Goal: Transaction & Acquisition: Purchase product/service

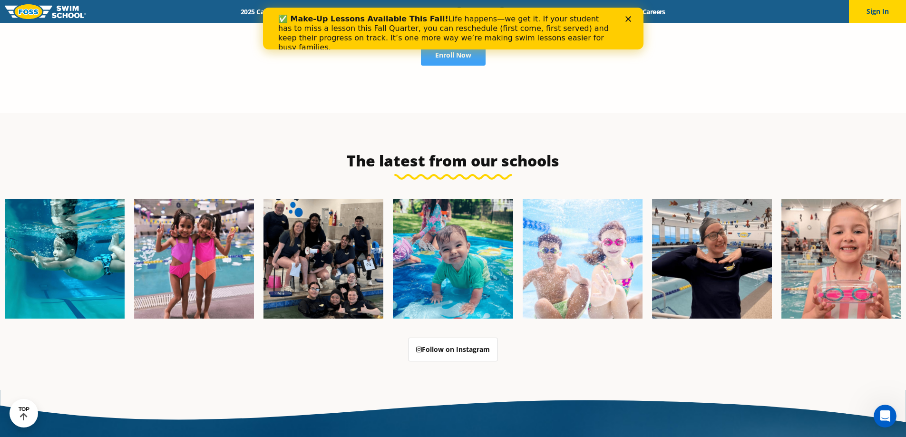
scroll to position [2451, 0]
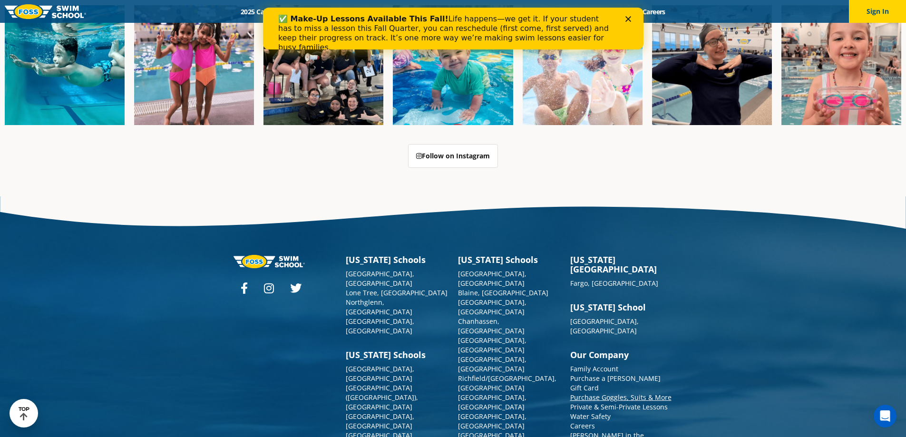
click at [588, 393] on link "Purchase Goggles, Suits & More" at bounding box center [620, 397] width 101 height 9
click at [606, 374] on link "Purchase a [PERSON_NAME] Gift Card" at bounding box center [615, 383] width 90 height 19
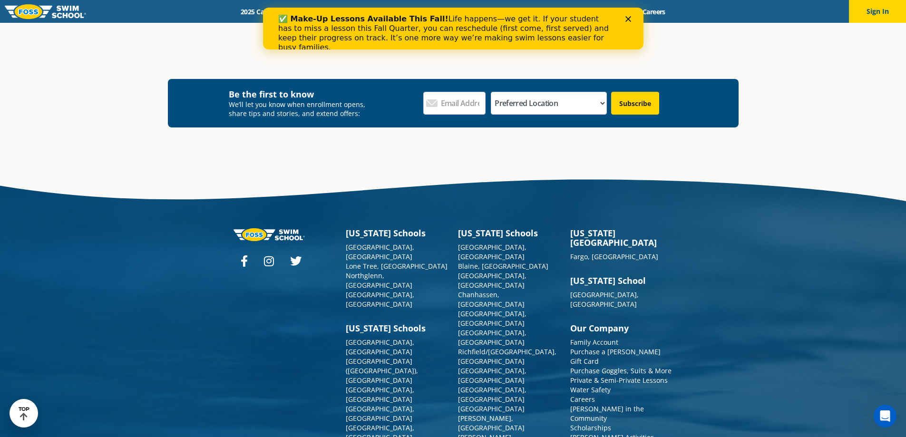
scroll to position [694, 0]
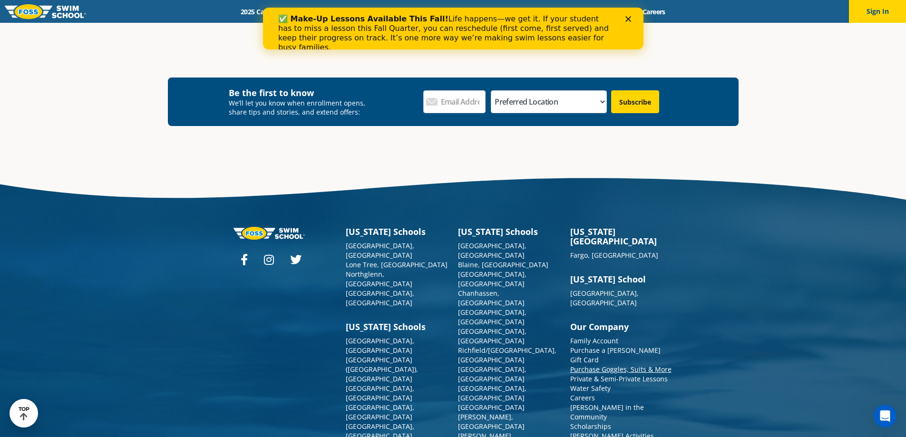
click at [617, 365] on link "Purchase Goggles, Suits & More" at bounding box center [620, 369] width 101 height 9
